Goal: Information Seeking & Learning: Learn about a topic

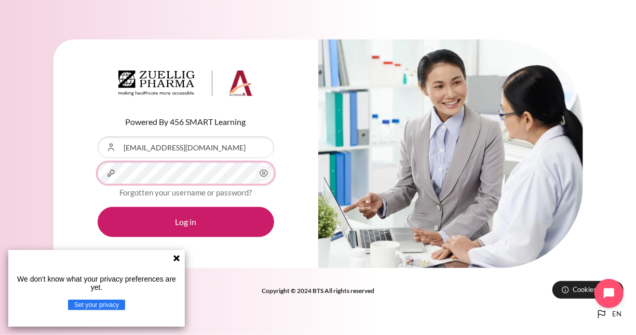
click at [113, 173] on div "Password" at bounding box center [186, 173] width 176 height 22
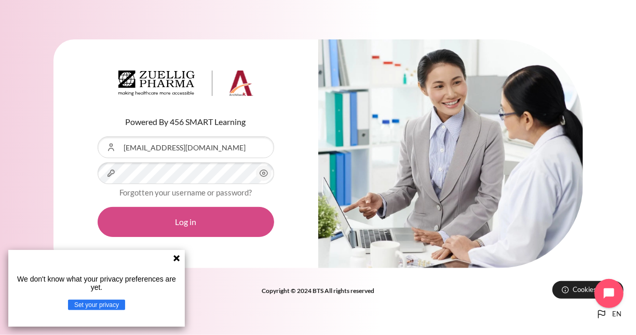
click at [111, 222] on button "Log in" at bounding box center [186, 222] width 176 height 30
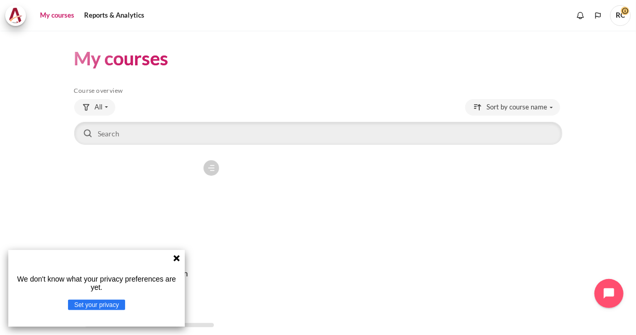
click at [176, 258] on icon at bounding box center [176, 258] width 6 height 6
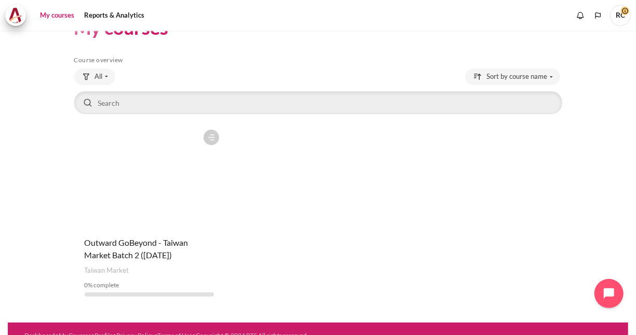
scroll to position [44, 0]
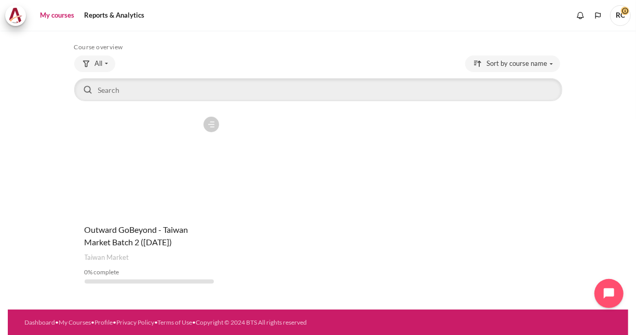
click at [193, 202] on figure "Content" at bounding box center [149, 164] width 150 height 104
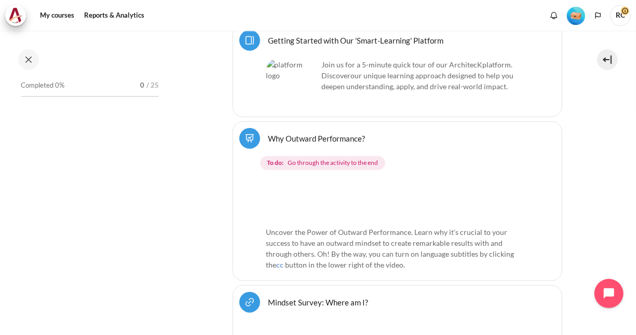
scroll to position [340, 0]
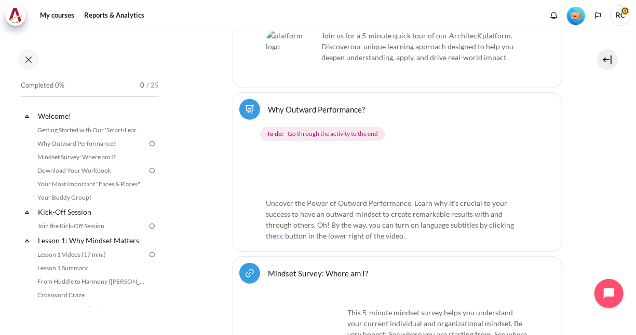
click at [349, 109] on link "Why Outward Performance? [GEOGRAPHIC_DATA]" at bounding box center [316, 109] width 97 height 10
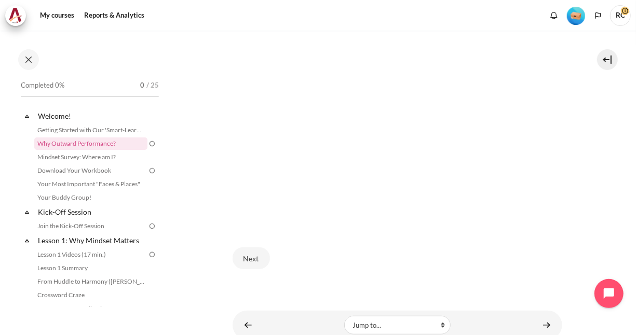
scroll to position [234, 0]
click at [252, 273] on button "Next" at bounding box center [251, 275] width 37 height 22
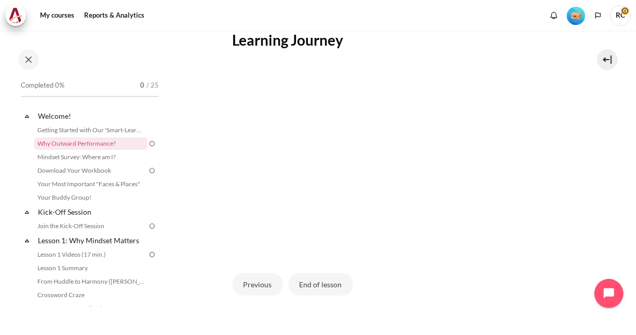
scroll to position [306, 0]
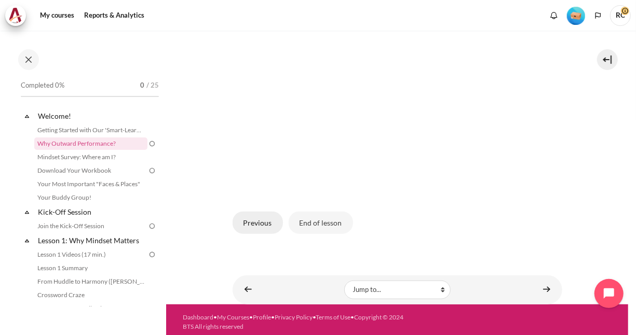
click at [255, 219] on button "Previous" at bounding box center [258, 223] width 50 height 22
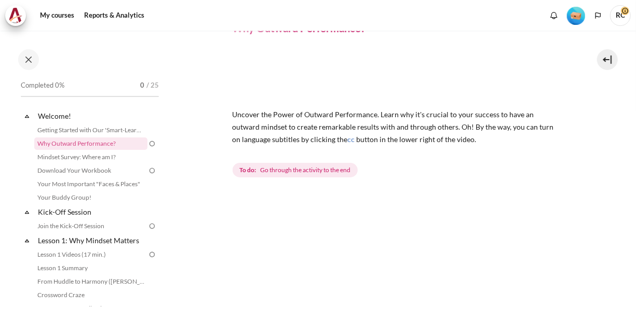
scroll to position [208, 0]
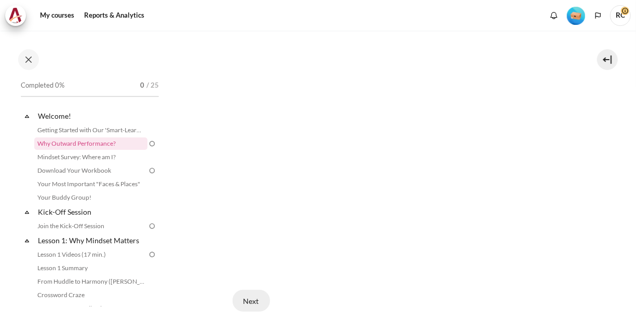
click at [256, 301] on button "Next" at bounding box center [251, 301] width 37 height 22
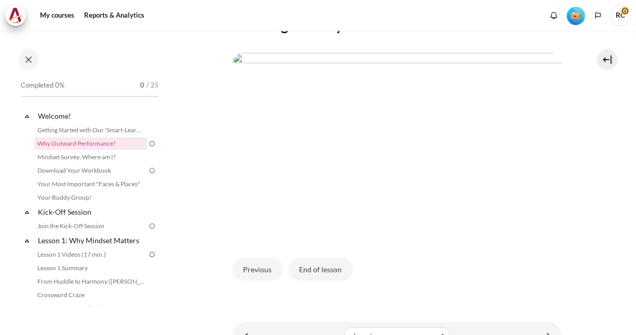
scroll to position [306, 0]
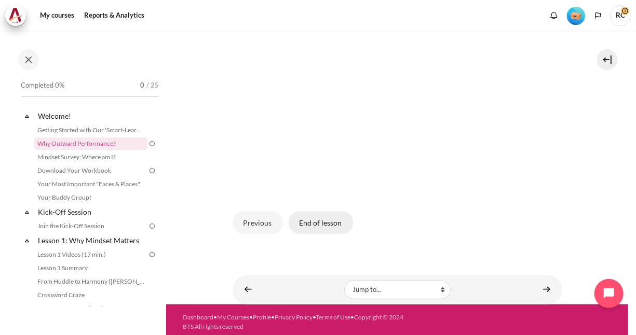
click at [321, 218] on button "End of lesson" at bounding box center [321, 223] width 64 height 22
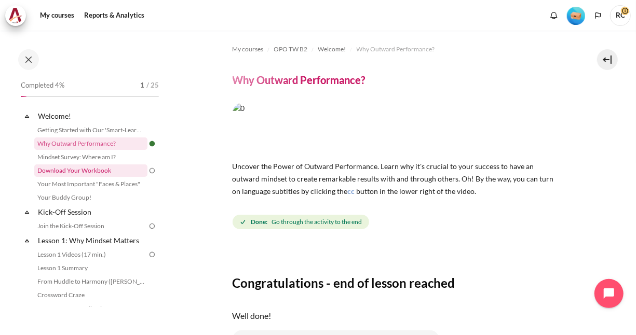
click at [106, 169] on link "Download Your Workbook" at bounding box center [90, 171] width 113 height 12
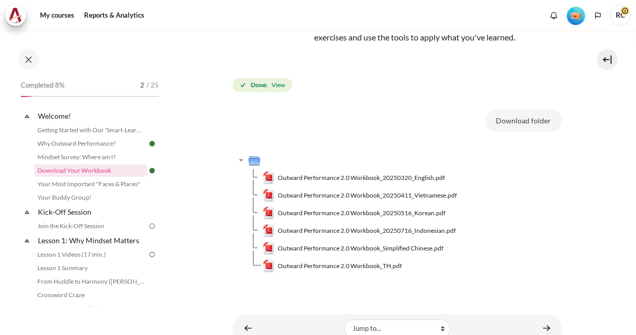
scroll to position [156, 0]
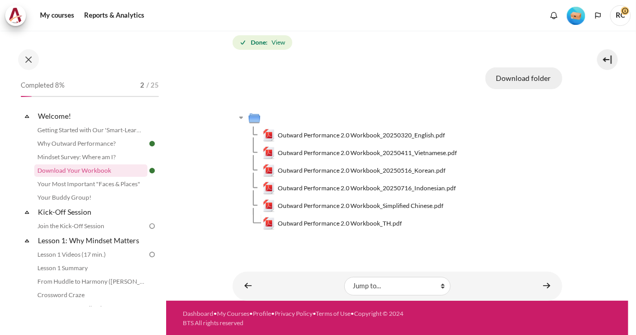
click at [523, 79] on button "Download folder" at bounding box center [523, 78] width 77 height 22
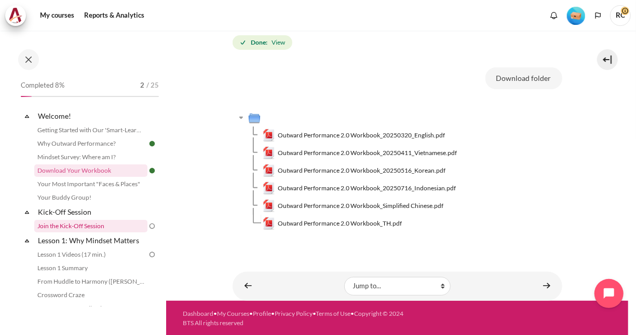
click at [85, 227] on link "Join the Kick-Off Session" at bounding box center [90, 226] width 113 height 12
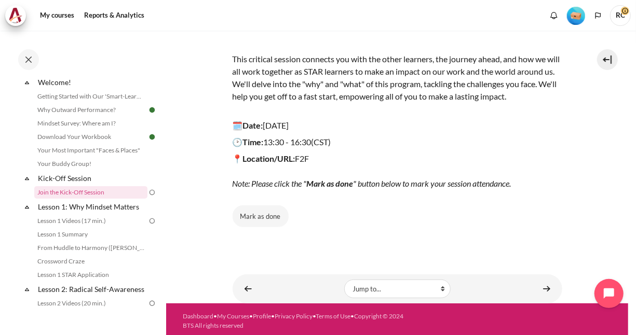
scroll to position [134, 0]
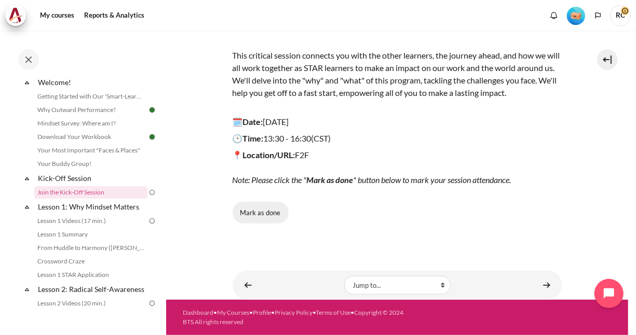
click at [271, 213] on button "Mark as done" at bounding box center [261, 213] width 56 height 22
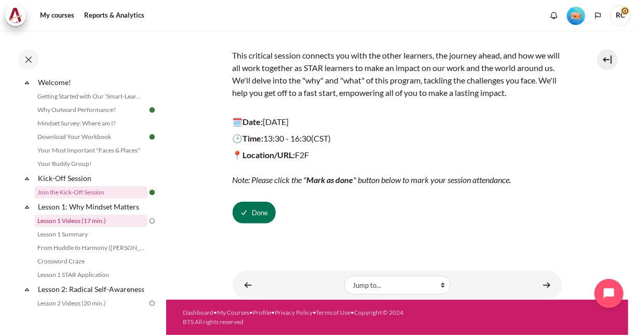
click at [94, 220] on link "Lesson 1 Videos (17 min.)" at bounding box center [90, 221] width 113 height 12
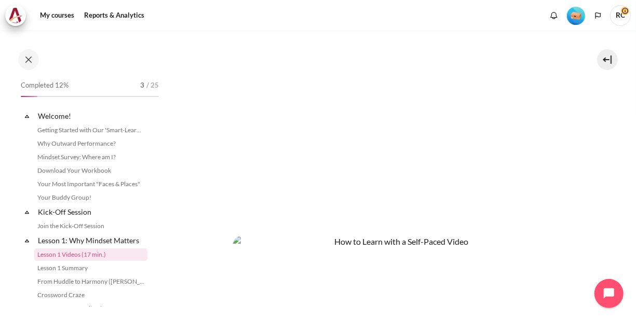
scroll to position [62, 0]
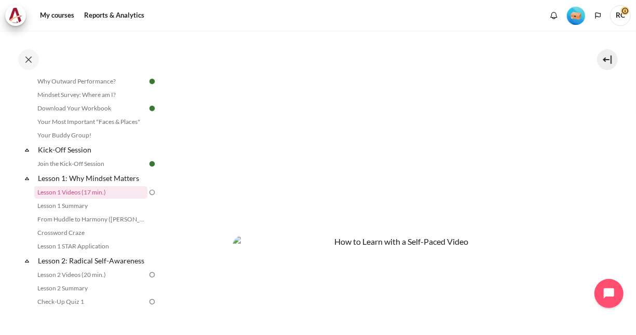
click at [207, 182] on section "My courses OPO TW B2 Lesson 1: Why Mindset Matters Lesson 1 Videos (17 min.) Le…" at bounding box center [397, 90] width 462 height 742
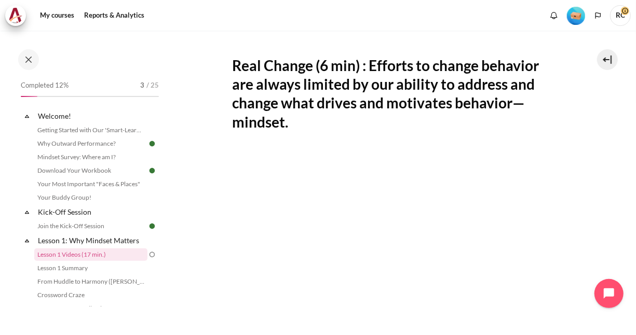
scroll to position [208, 0]
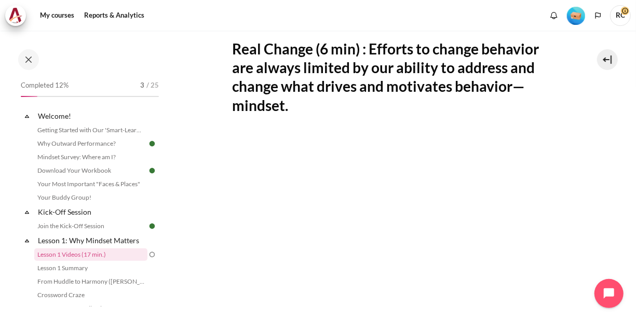
click at [597, 204] on section "My courses OPO TW B2 Lesson 1: Why Mindset Matters Lesson 1 Videos (17 min.) Le…" at bounding box center [397, 194] width 462 height 742
